Goal: Task Accomplishment & Management: Manage account settings

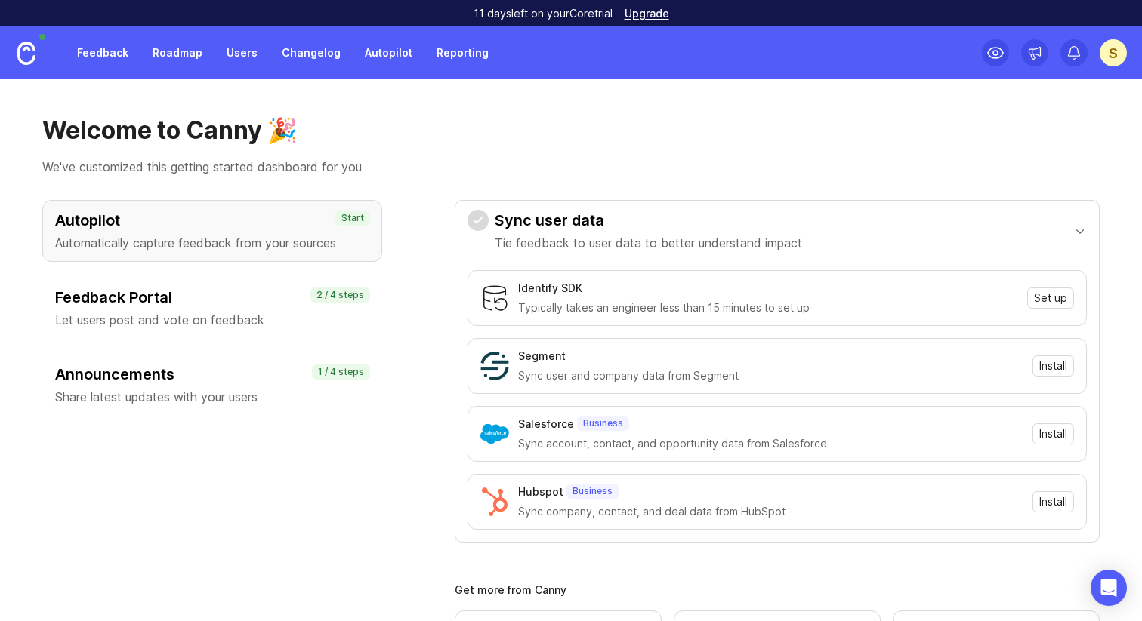
click at [112, 54] on link "Feedback" at bounding box center [102, 52] width 69 height 27
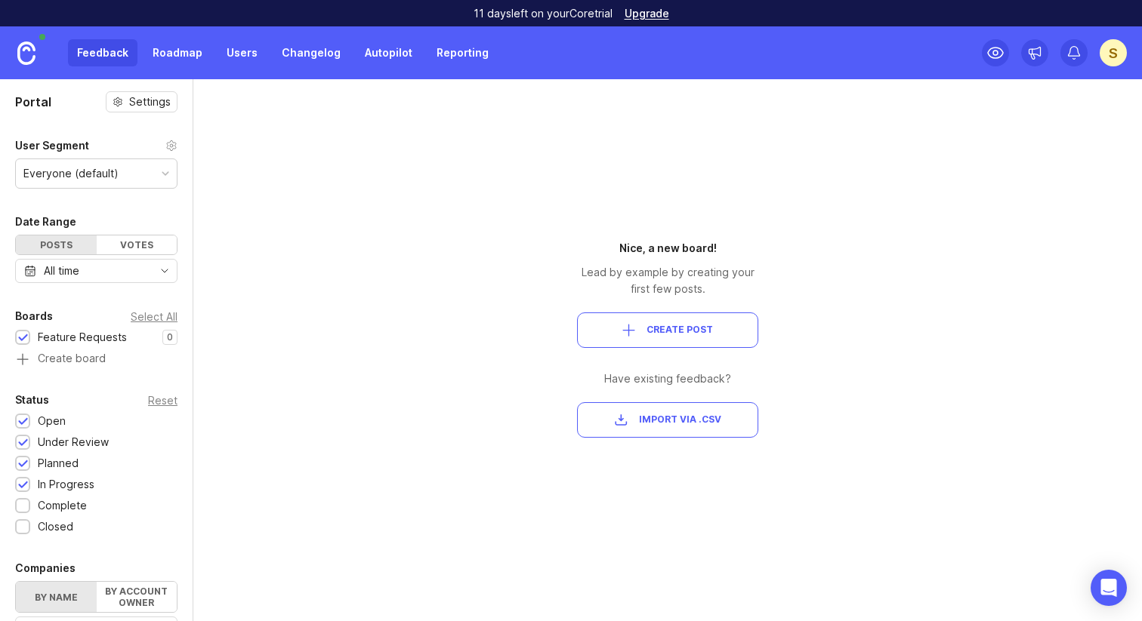
click at [1112, 57] on div "S" at bounding box center [1112, 52] width 27 height 27
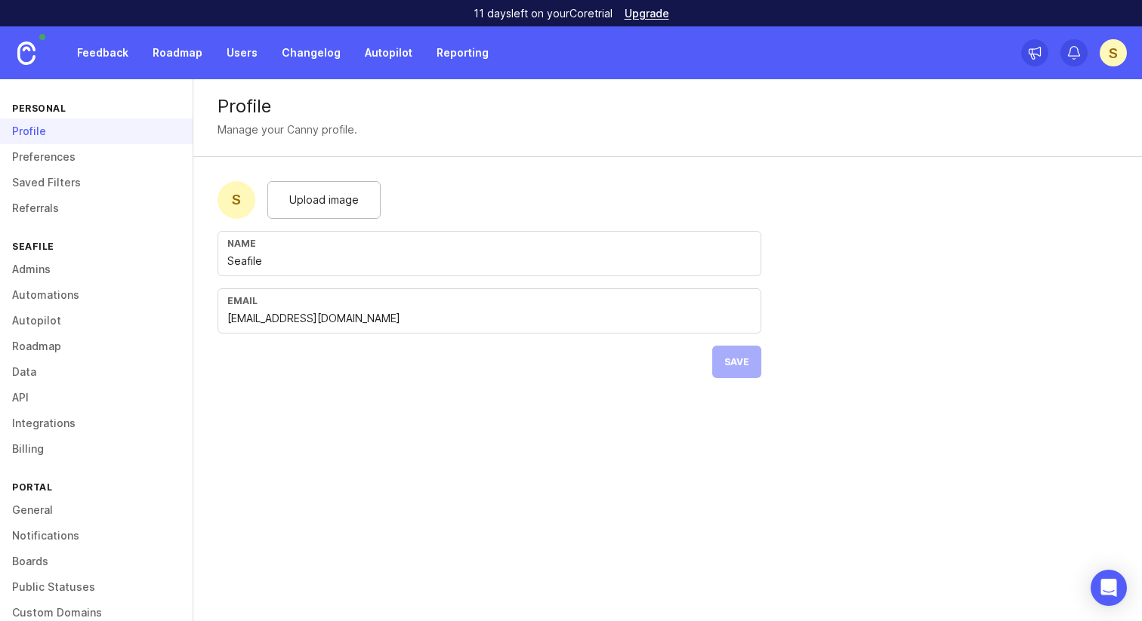
click at [113, 133] on div "Profile" at bounding box center [96, 132] width 193 height 26
click at [115, 159] on link "Preferences" at bounding box center [96, 157] width 193 height 26
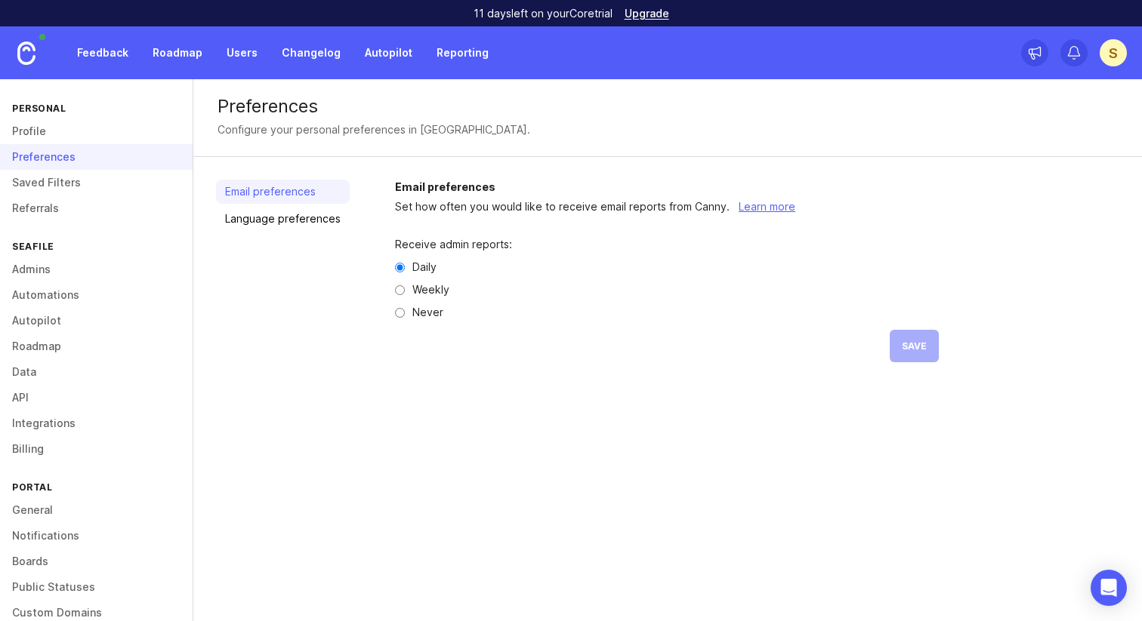
click at [257, 223] on link "Language preferences" at bounding box center [283, 219] width 134 height 24
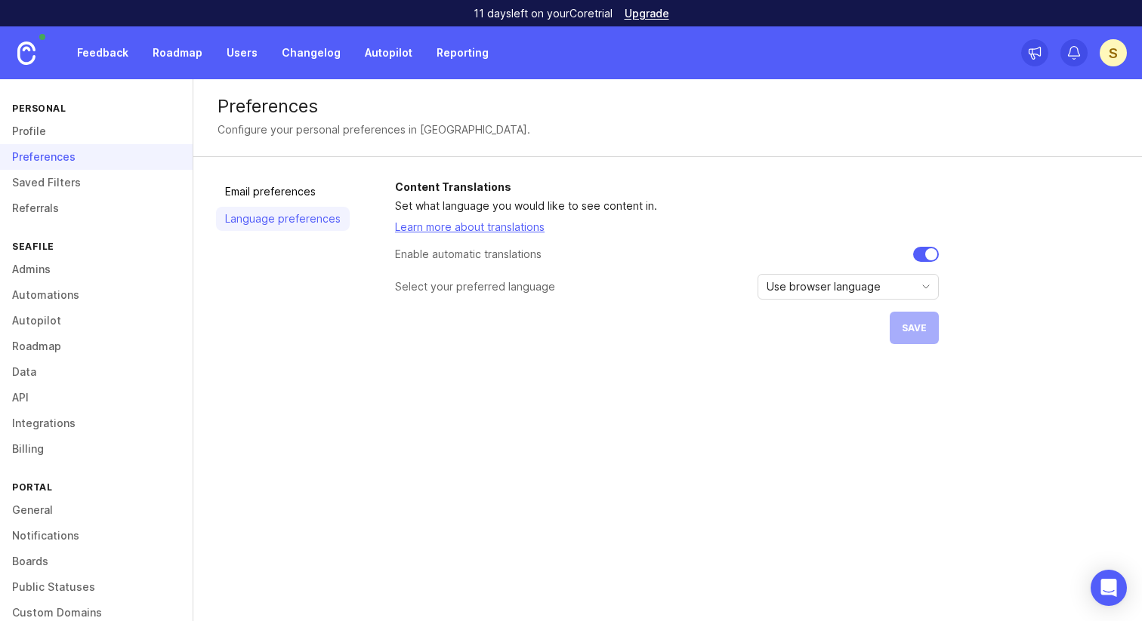
click at [828, 294] on span "Use browser language" at bounding box center [823, 287] width 114 height 17
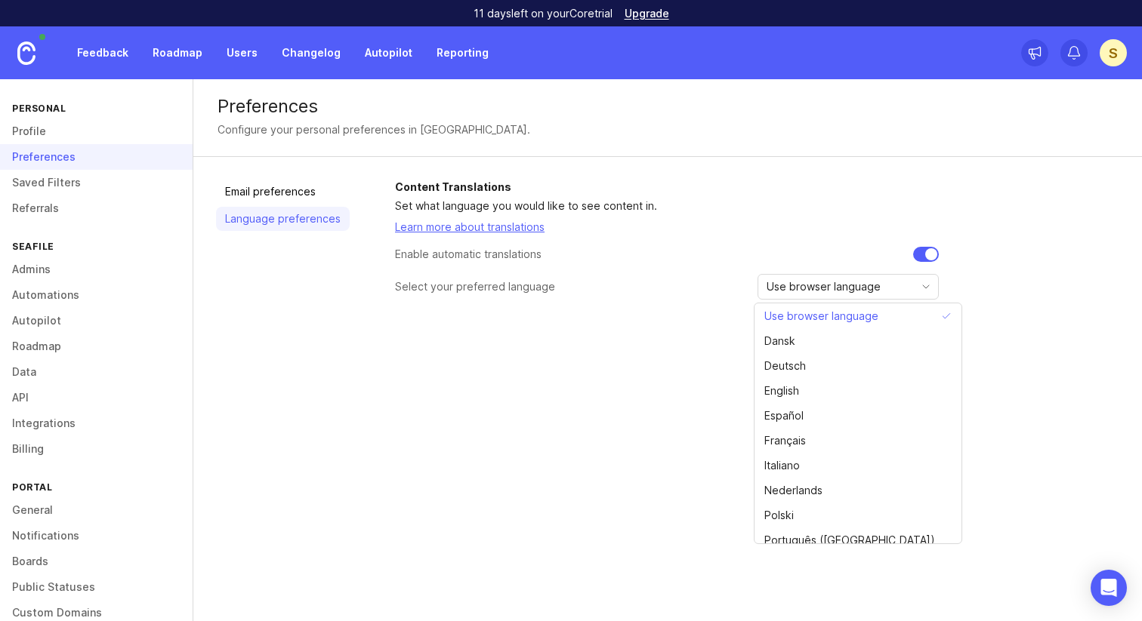
click at [631, 384] on div "Preferences Configure your personal preferences in Canny. Email preferences Lan…" at bounding box center [667, 350] width 948 height 542
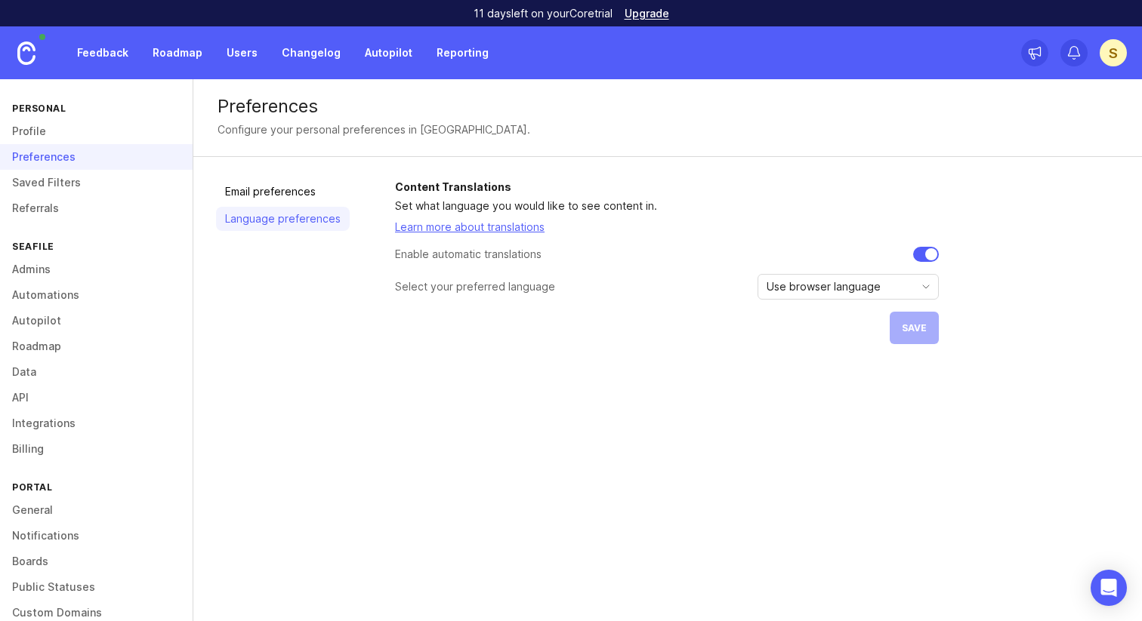
click at [89, 181] on link "Saved Filters" at bounding box center [96, 183] width 193 height 26
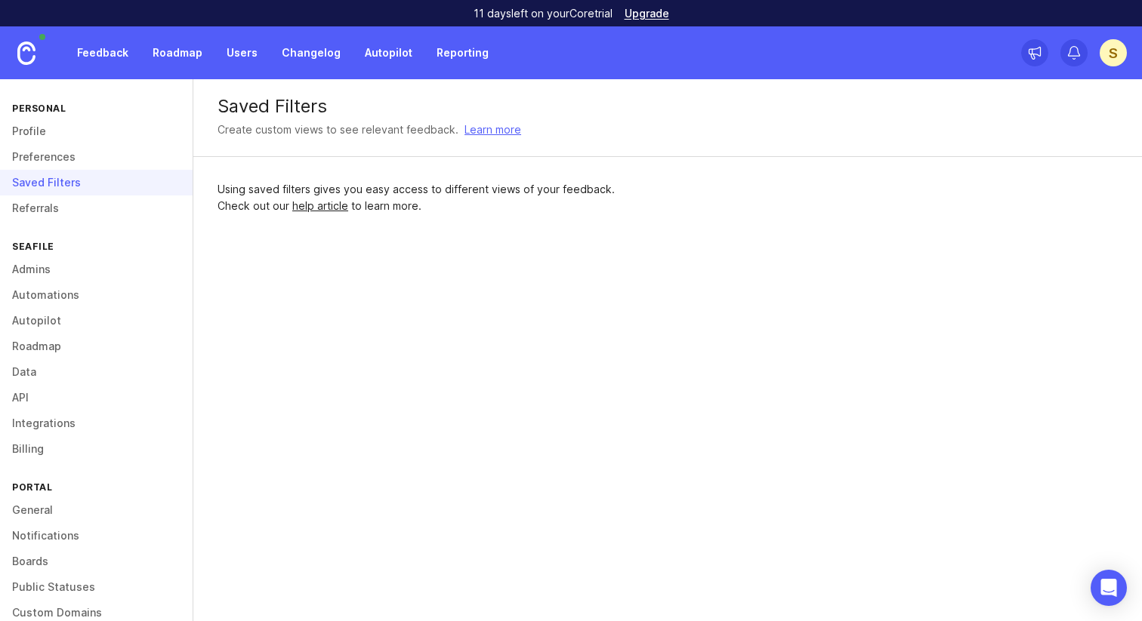
click at [76, 220] on link "Referrals" at bounding box center [96, 209] width 193 height 26
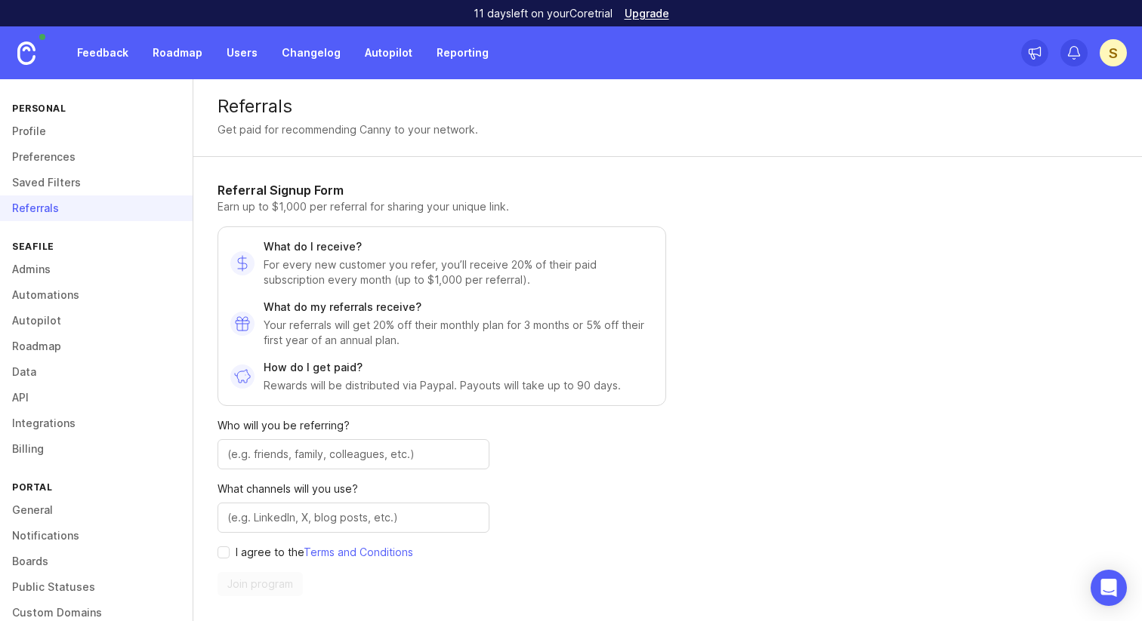
click at [44, 267] on link "Admins" at bounding box center [96, 270] width 193 height 26
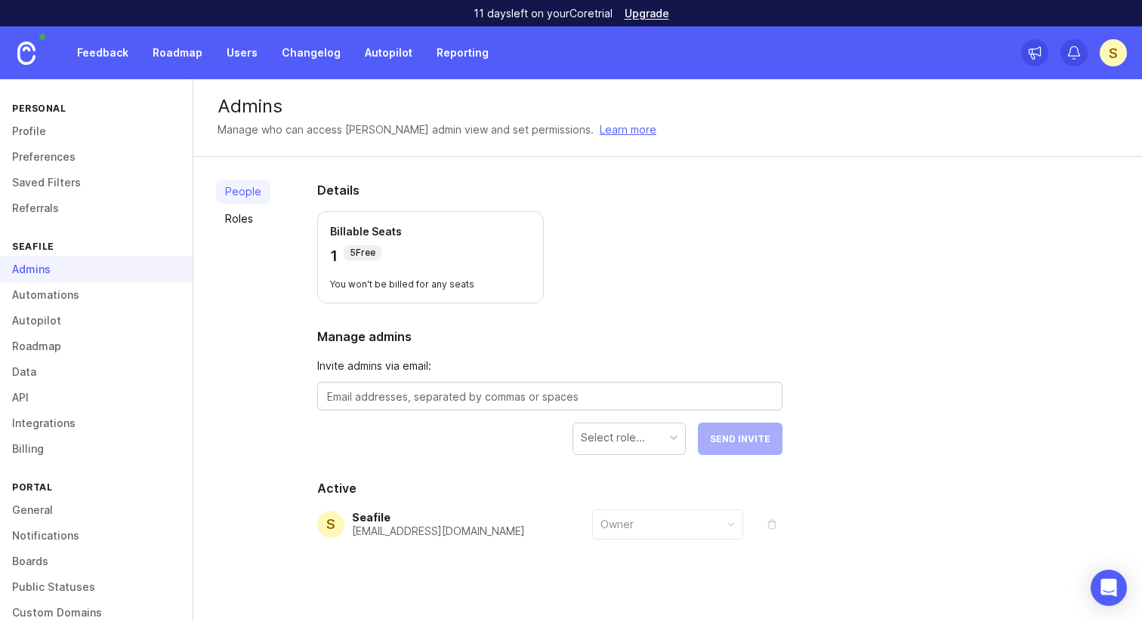
scroll to position [14, 0]
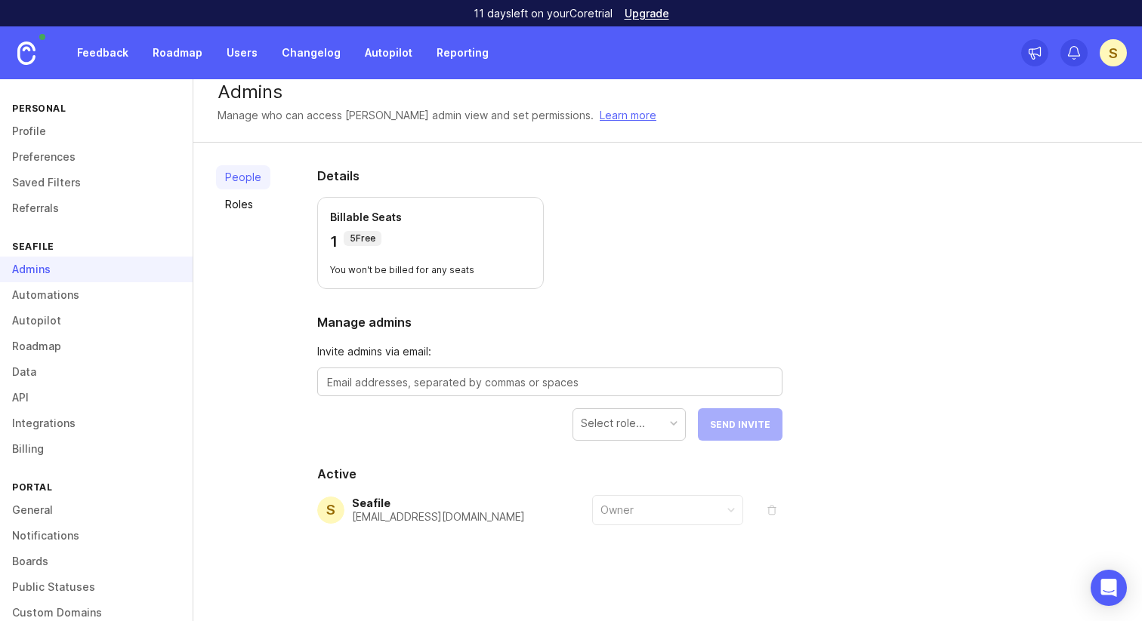
click at [254, 207] on link "Roles" at bounding box center [243, 205] width 54 height 24
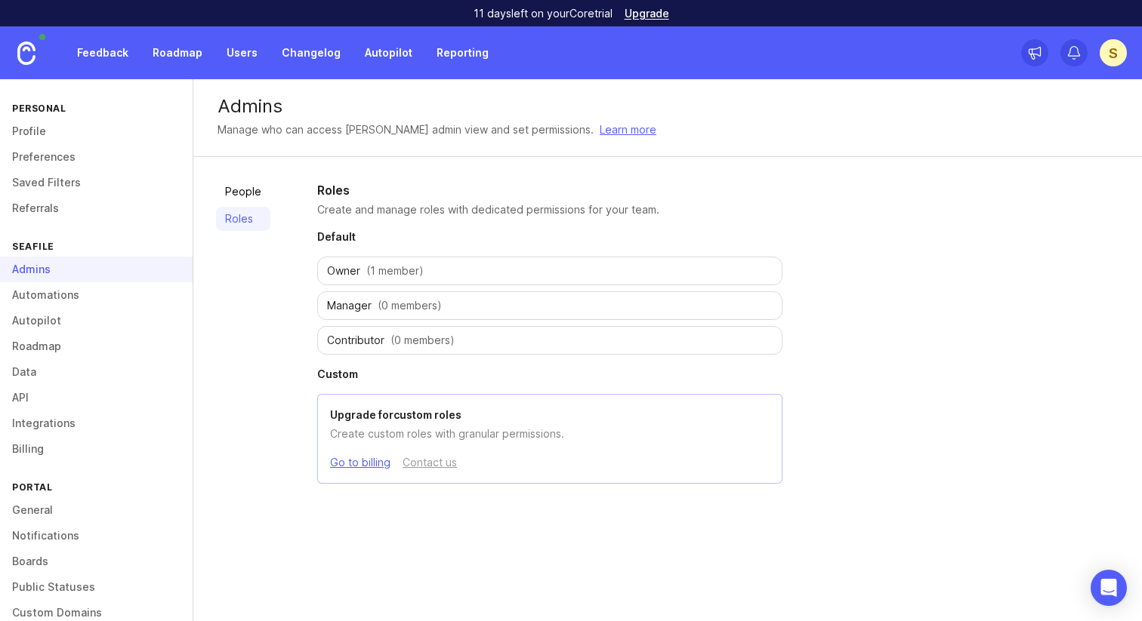
click at [262, 189] on link "People" at bounding box center [243, 192] width 54 height 24
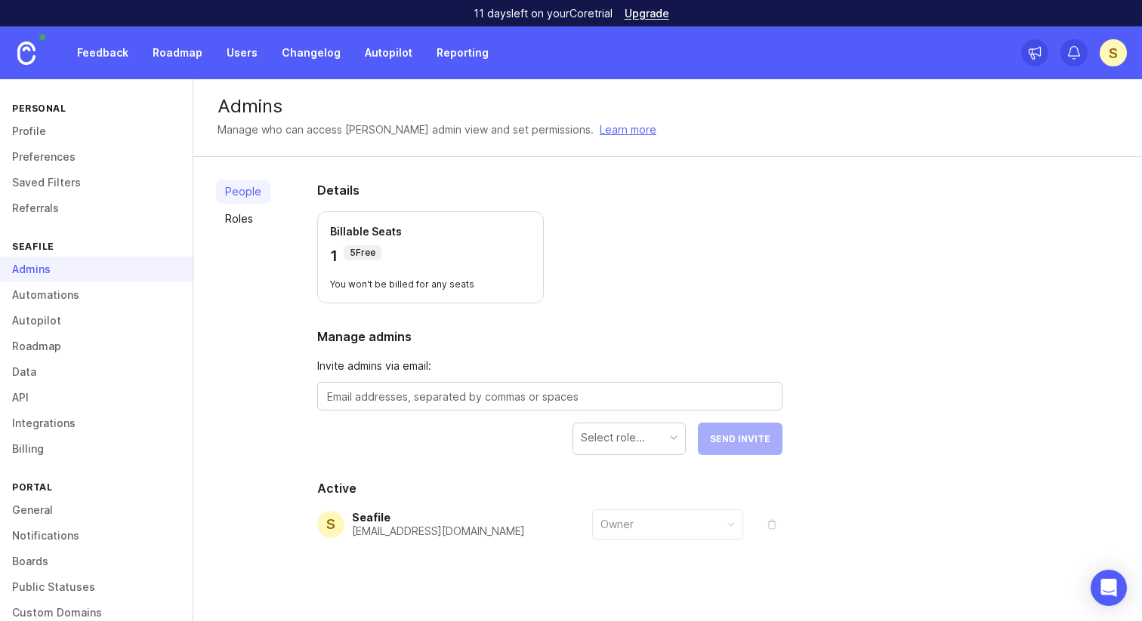
click at [45, 307] on link "Automations" at bounding box center [96, 295] width 193 height 26
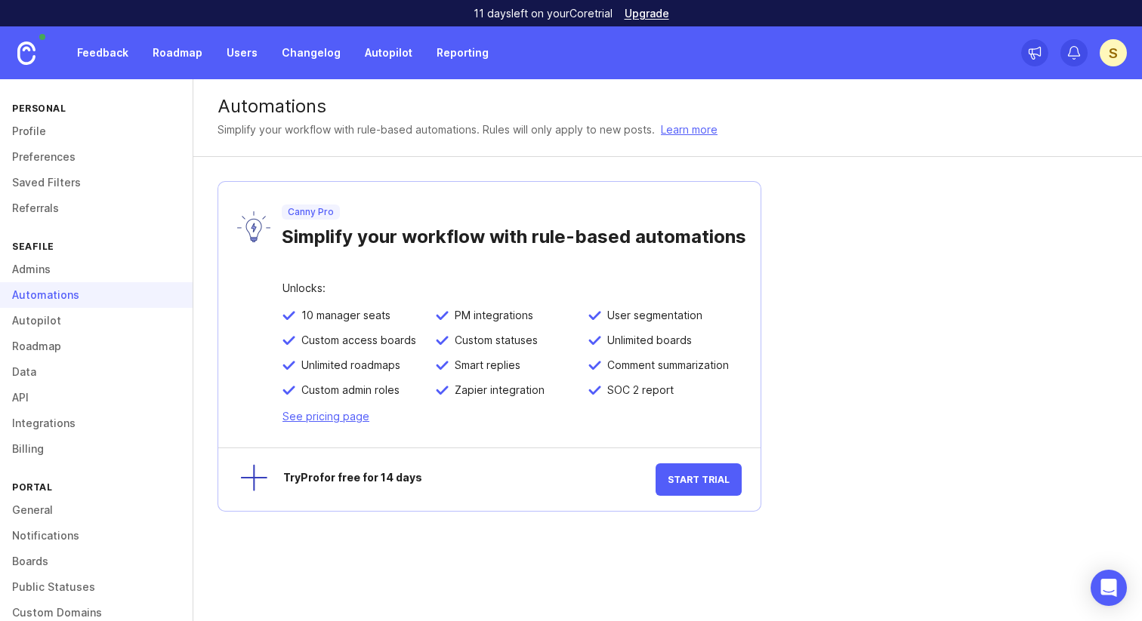
click at [45, 322] on link "Autopilot" at bounding box center [96, 321] width 193 height 26
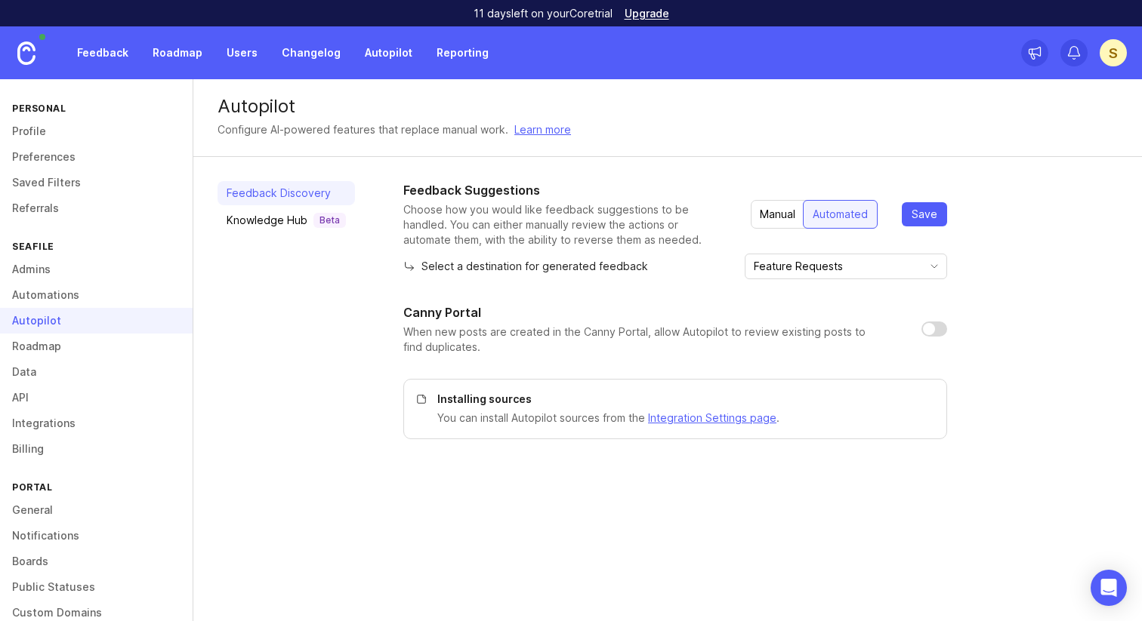
click at [765, 102] on div "Autopilot" at bounding box center [667, 106] width 900 height 18
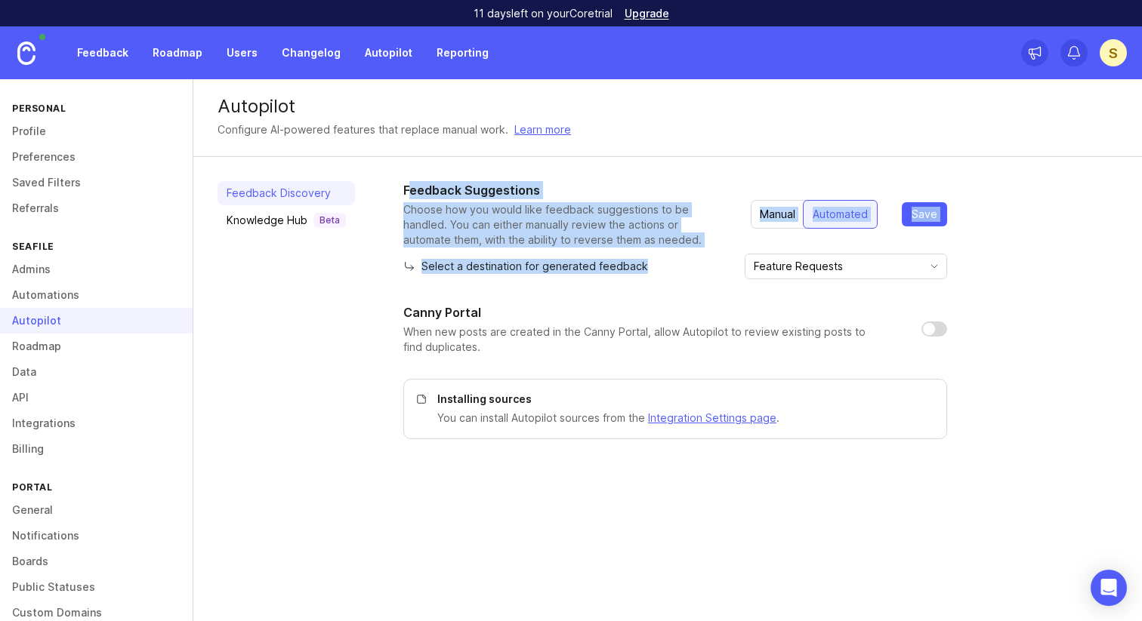
drag, startPoint x: 714, startPoint y: 265, endPoint x: 410, endPoint y: 197, distance: 311.8
click at [408, 197] on div "Feedback Suggestions Choose how you would like feedback suggestions to be handl…" at bounding box center [675, 230] width 544 height 98
click at [410, 197] on h1 "Feedback Suggestions" at bounding box center [564, 190] width 323 height 18
drag, startPoint x: 652, startPoint y: 239, endPoint x: 387, endPoint y: 181, distance: 272.1
click at [387, 181] on div "Feedback Discovery Knowledge Hub Beta Feedback Suggestions Choose how you would…" at bounding box center [667, 310] width 948 height 307
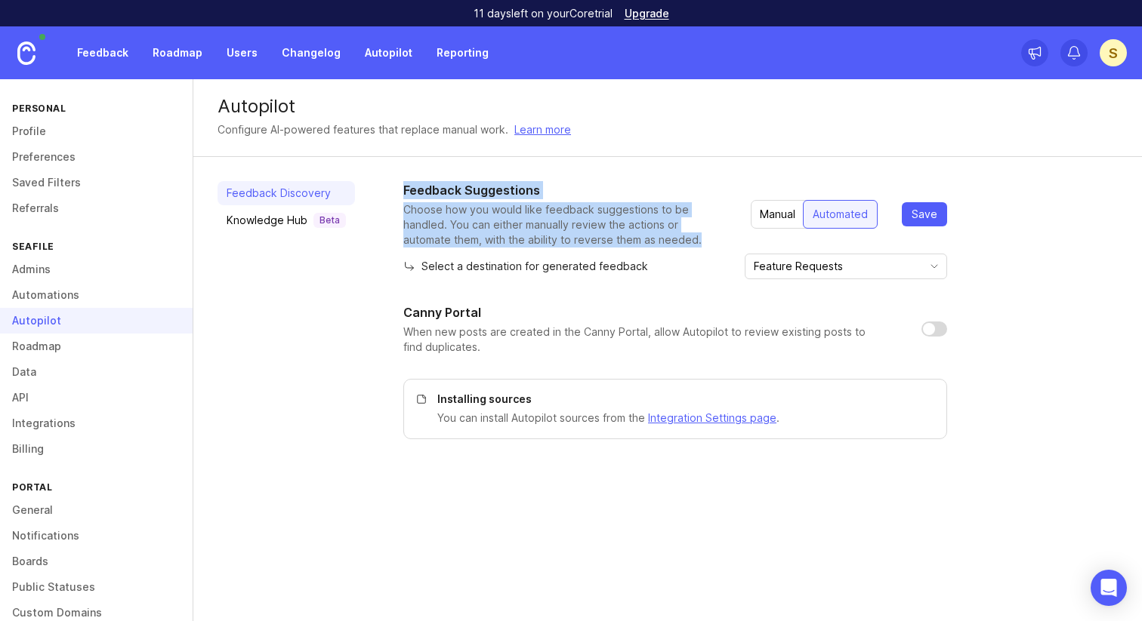
copy div "Feedback Suggestions Choose how you would like feedback suggestions to be handl…"
click at [291, 221] on div "Knowledge Hub Beta" at bounding box center [286, 220] width 119 height 15
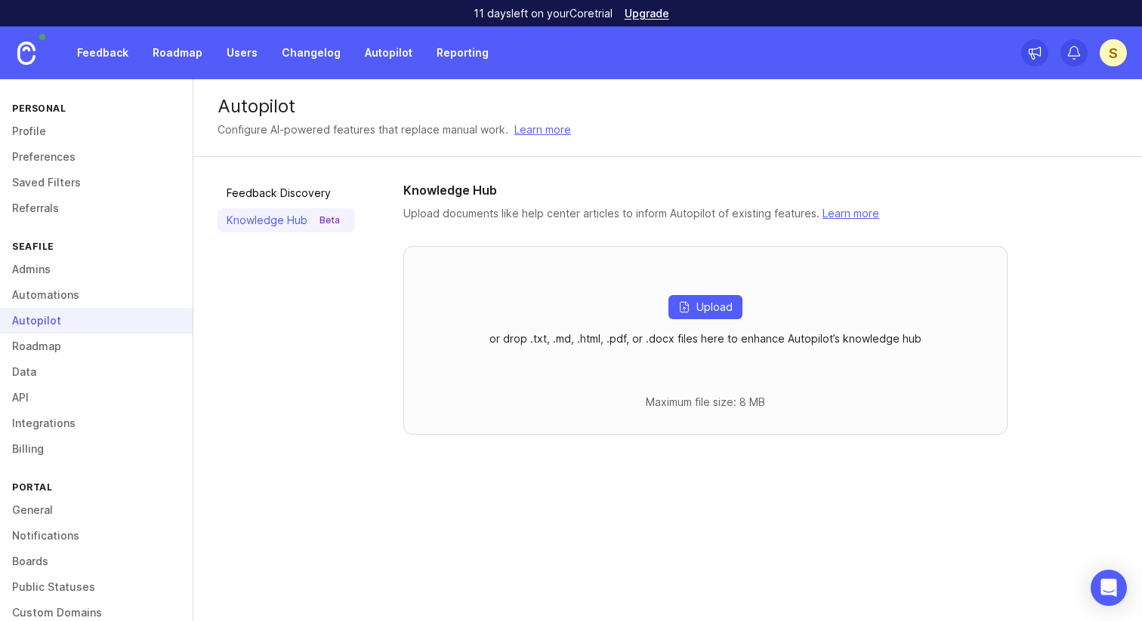
click at [304, 203] on link "Feedback Discovery" at bounding box center [285, 193] width 137 height 24
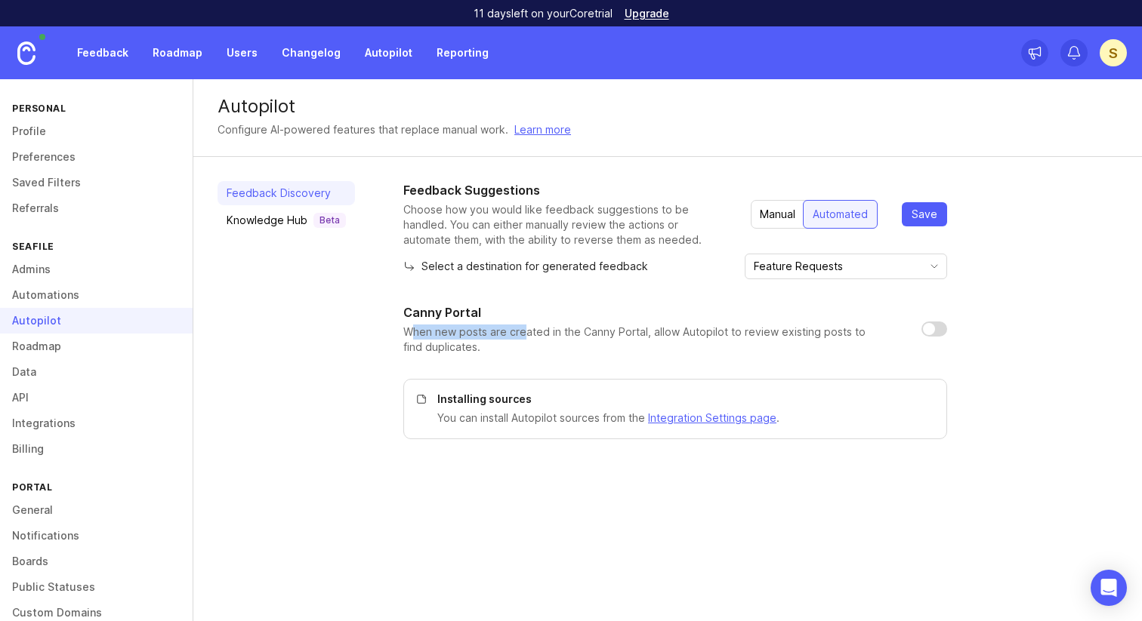
drag, startPoint x: 407, startPoint y: 328, endPoint x: 519, endPoint y: 328, distance: 111.7
click at [519, 328] on p "When new posts are created in the Canny Portal, allow Autopilot to review exist…" at bounding box center [650, 340] width 494 height 30
click at [537, 328] on p "When new posts are created in the Canny Portal, allow Autopilot to review exist…" at bounding box center [650, 340] width 494 height 30
drag, startPoint x: 579, startPoint y: 327, endPoint x: 787, endPoint y: 328, distance: 207.6
click at [787, 328] on p "When new posts are created in the Canny Portal, allow Autopilot to review exist…" at bounding box center [650, 340] width 494 height 30
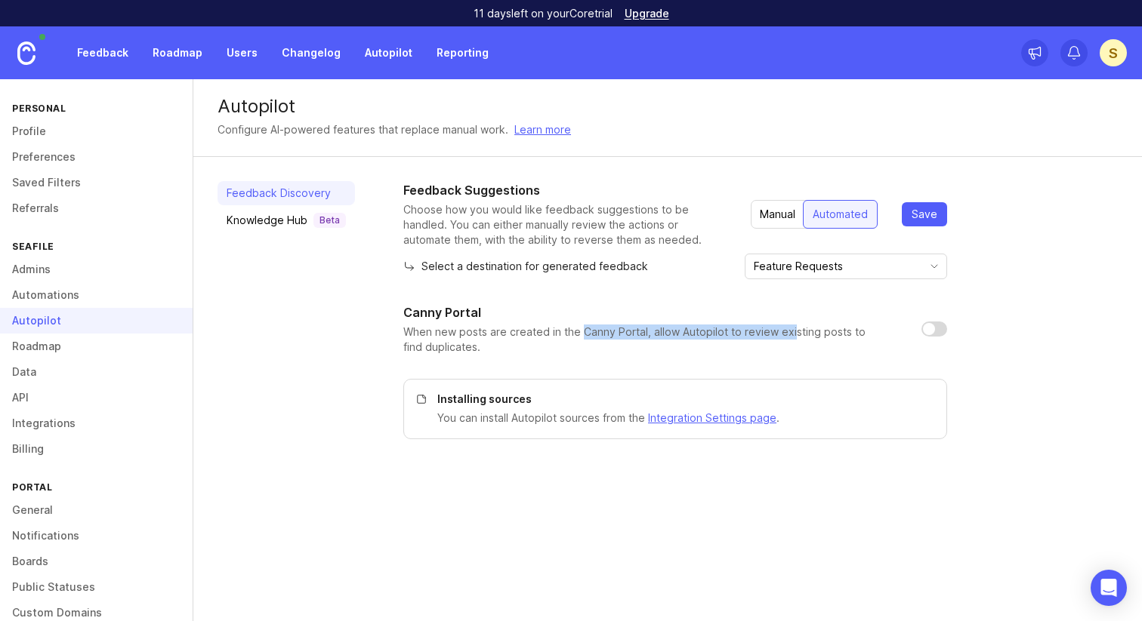
click at [787, 328] on p "When new posts are created in the Canny Portal, allow Autopilot to review exist…" at bounding box center [650, 340] width 494 height 30
drag, startPoint x: 544, startPoint y: 345, endPoint x: 398, endPoint y: 304, distance: 151.5
click at [399, 304] on div "Feedback Discovery Knowledge Hub Beta Feedback Suggestions Choose how you would…" at bounding box center [667, 310] width 948 height 307
copy div "Canny Portal When new posts are created in the Canny Portal, allow Autopilot to…"
click at [281, 215] on div "Knowledge Hub Beta" at bounding box center [286, 220] width 119 height 15
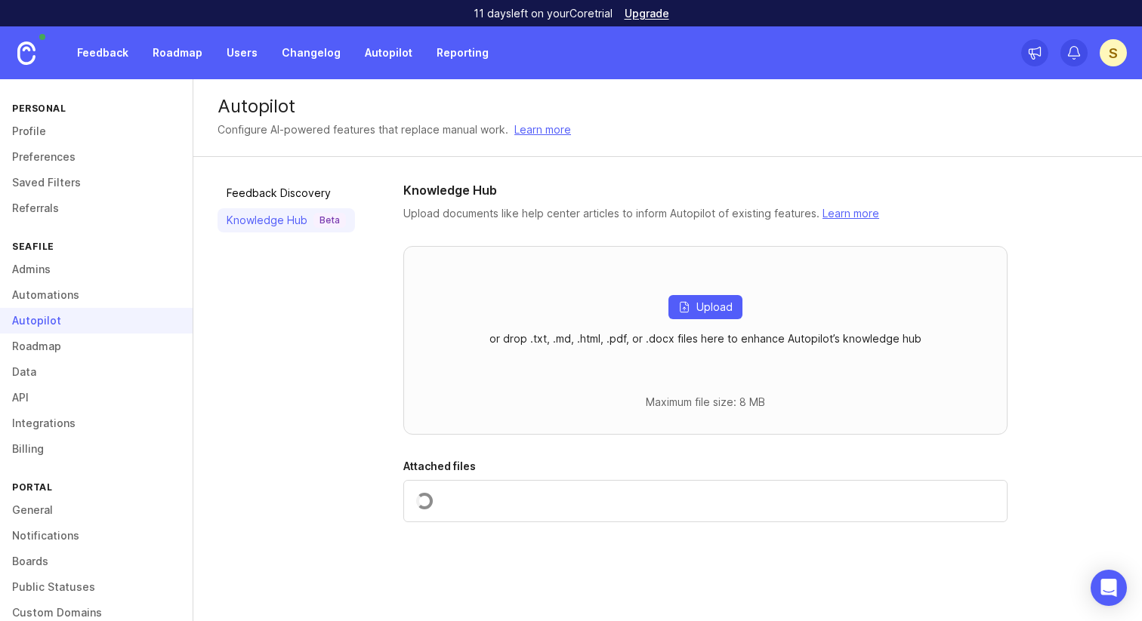
click at [294, 202] on link "Feedback Discovery" at bounding box center [285, 193] width 137 height 24
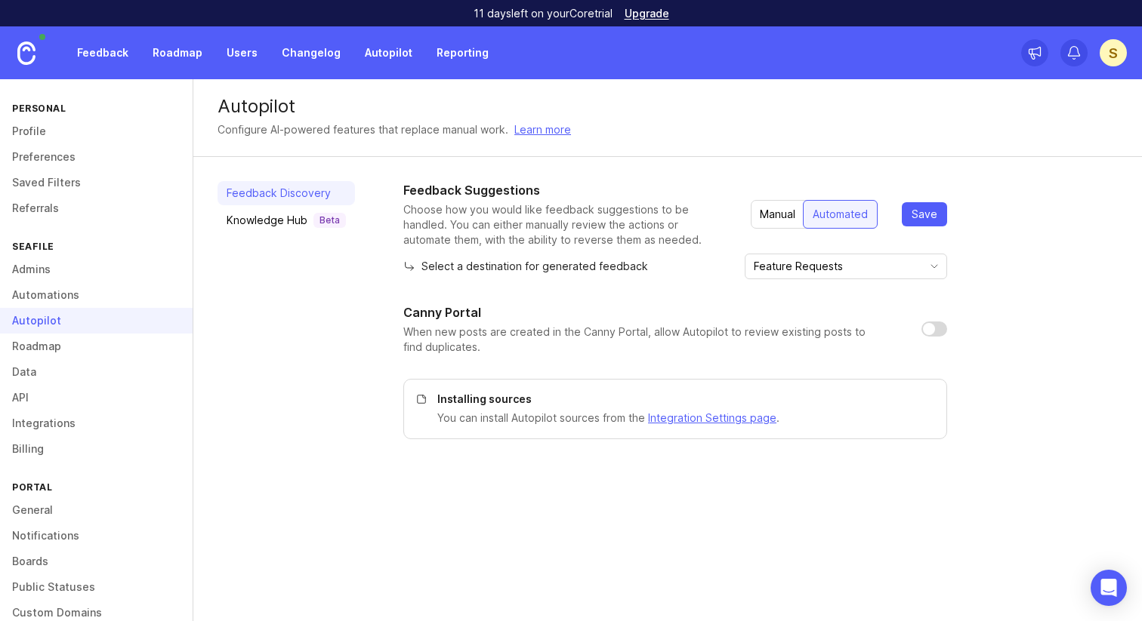
click at [695, 131] on div "Configure AI-powered features that replace manual work. Learn more" at bounding box center [667, 130] width 900 height 17
click at [1107, 62] on div "S" at bounding box center [1112, 52] width 27 height 27
click at [238, 55] on link "Users" at bounding box center [241, 52] width 49 height 27
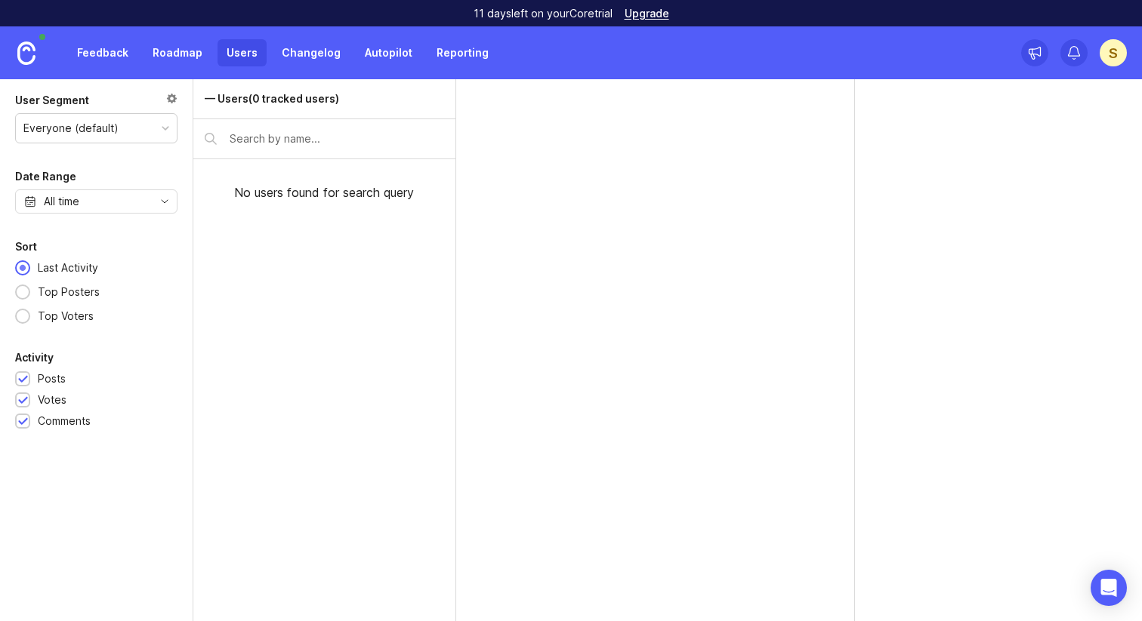
click at [1116, 64] on div "S" at bounding box center [1112, 52] width 27 height 27
click at [1031, 252] on p "Logout" at bounding box center [1031, 246] width 35 height 15
click at [1039, 248] on p "Logout" at bounding box center [1031, 246] width 35 height 15
click at [1028, 243] on p "Logout" at bounding box center [1031, 246] width 35 height 15
